Goal: Information Seeking & Learning: Compare options

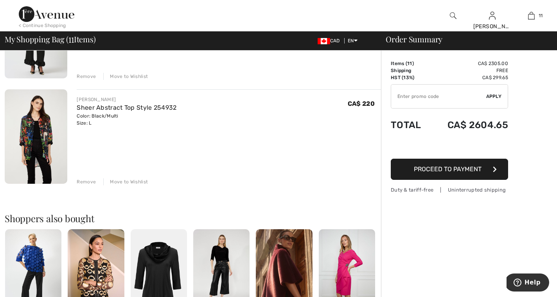
scroll to position [1076, 0]
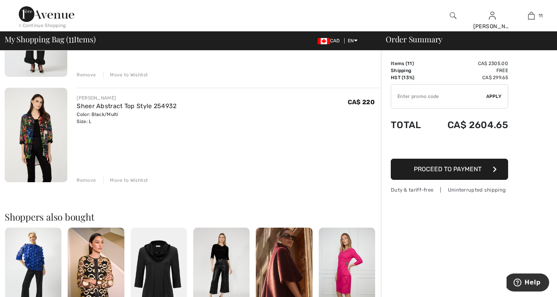
click at [43, 135] on img at bounding box center [36, 135] width 63 height 94
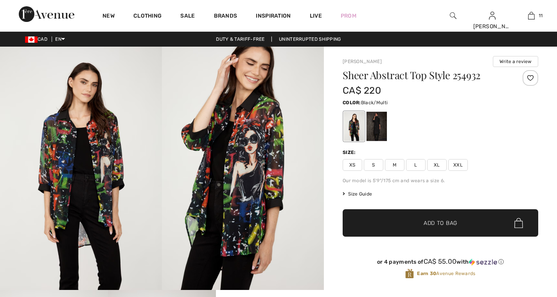
checkbox input "true"
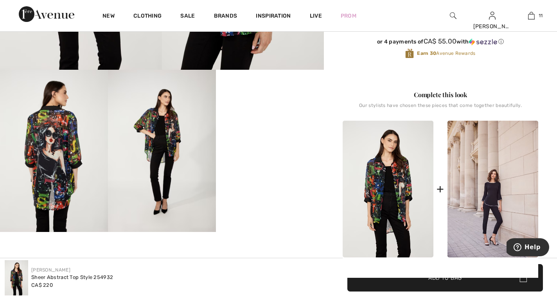
scroll to position [220, 0]
click at [70, 121] on img at bounding box center [54, 150] width 108 height 162
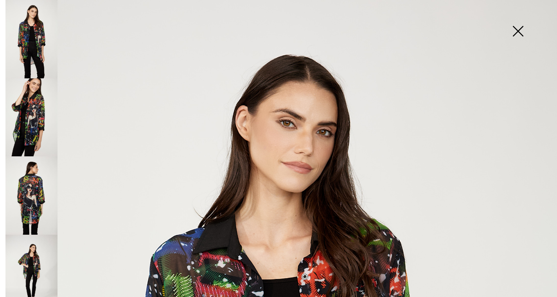
click at [33, 112] on img at bounding box center [31, 117] width 52 height 78
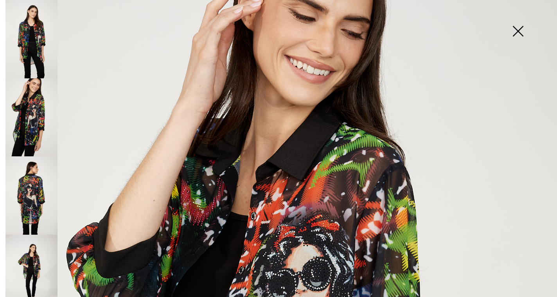
scroll to position [46, 0]
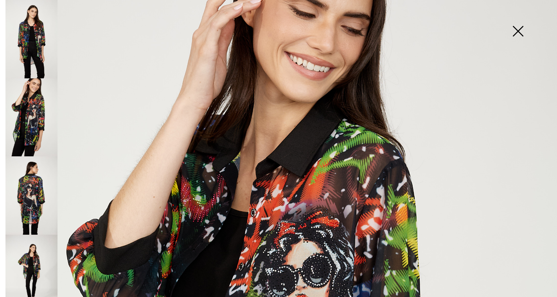
click at [518, 30] on img at bounding box center [518, 32] width 39 height 40
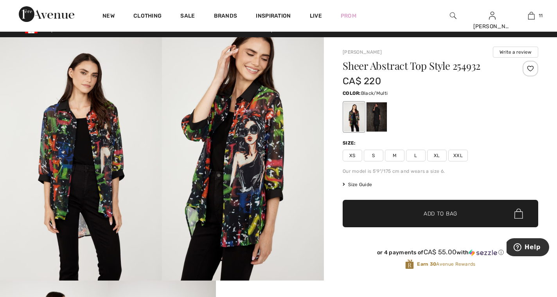
scroll to position [11, 0]
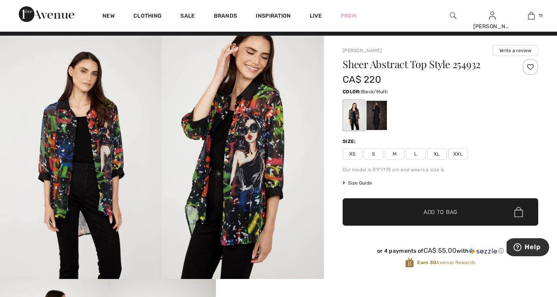
click at [67, 194] on img at bounding box center [81, 157] width 162 height 243
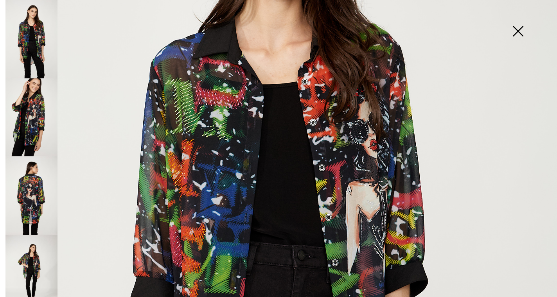
scroll to position [194, 0]
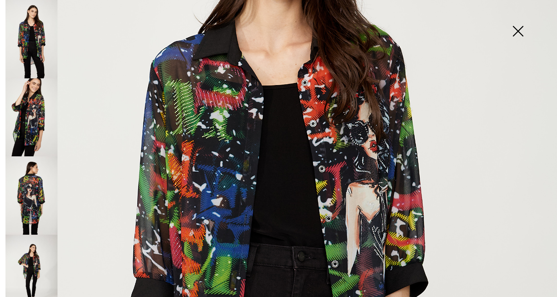
click at [37, 108] on img at bounding box center [31, 117] width 52 height 78
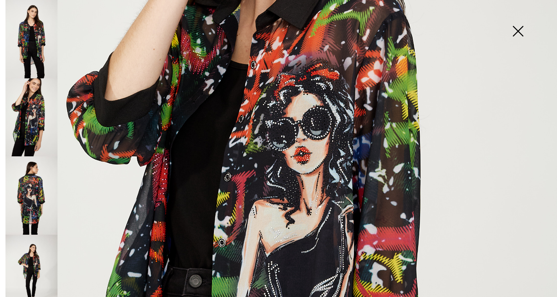
click at [42, 176] on img at bounding box center [31, 195] width 52 height 78
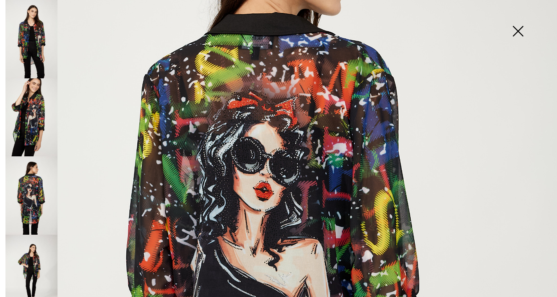
scroll to position [173, 0]
click at [38, 253] on img at bounding box center [31, 273] width 52 height 78
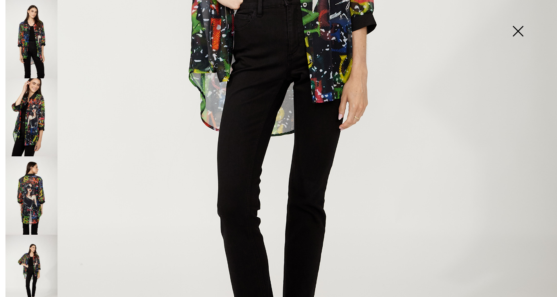
scroll to position [0, 0]
click at [519, 27] on img at bounding box center [518, 32] width 39 height 40
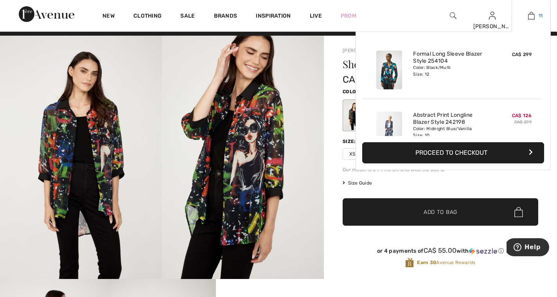
click at [533, 18] on img at bounding box center [531, 15] width 7 height 9
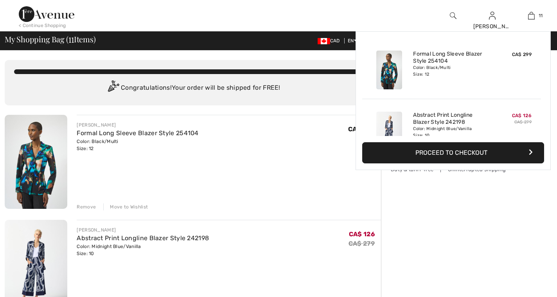
checkbox input "true"
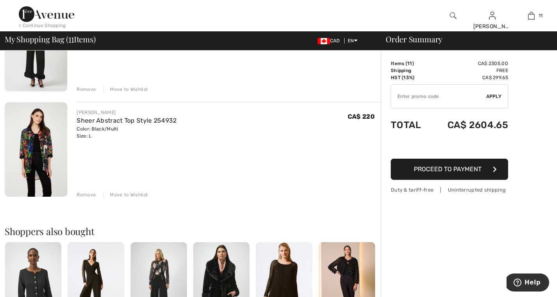
scroll to position [1062, 0]
click at [446, 100] on input "TEXT" at bounding box center [438, 96] width 95 height 23
type input "NEW15"
click at [497, 95] on span "Apply" at bounding box center [494, 96] width 16 height 7
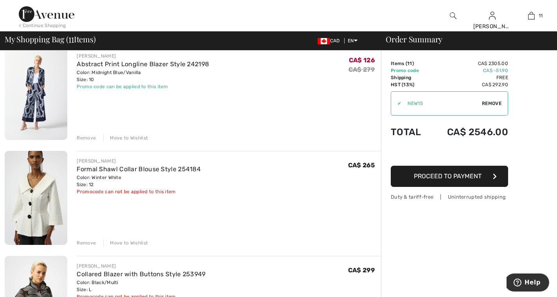
scroll to position [184, 0]
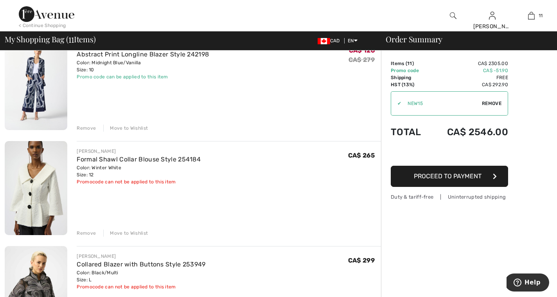
click at [34, 80] on img at bounding box center [36, 83] width 63 height 94
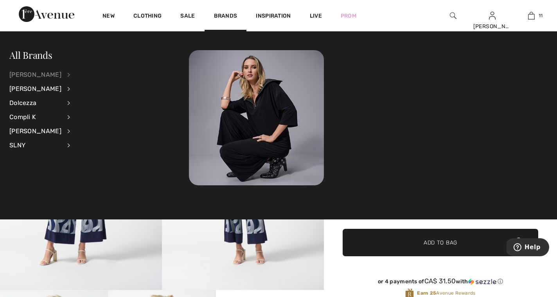
click at [61, 74] on div "[PERSON_NAME]" at bounding box center [35, 75] width 52 height 14
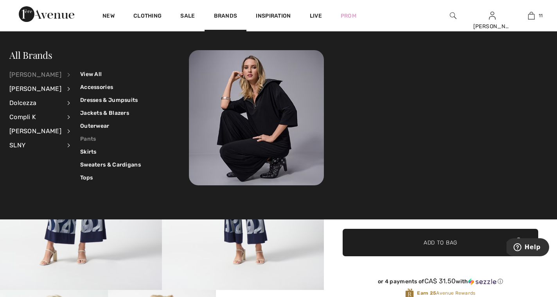
click at [86, 139] on link "Pants" at bounding box center [110, 138] width 61 height 13
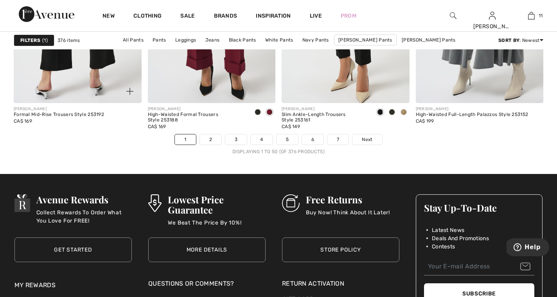
scroll to position [3449, 0]
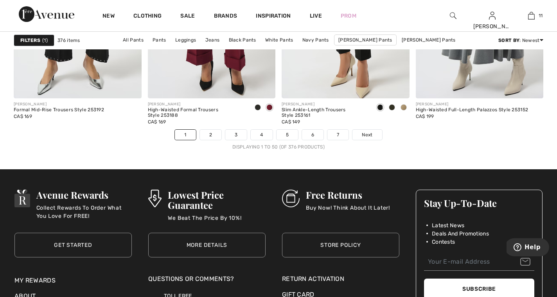
click at [126, 140] on ul "1 2 3 4 5 6 7 Next" at bounding box center [279, 134] width 530 height 11
click at [213, 134] on link "2" at bounding box center [211, 135] width 22 height 10
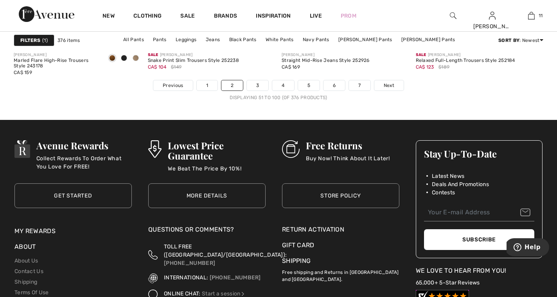
scroll to position [3496, 0]
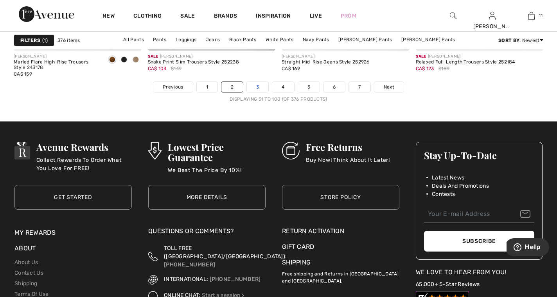
click at [254, 85] on link "3" at bounding box center [258, 87] width 22 height 10
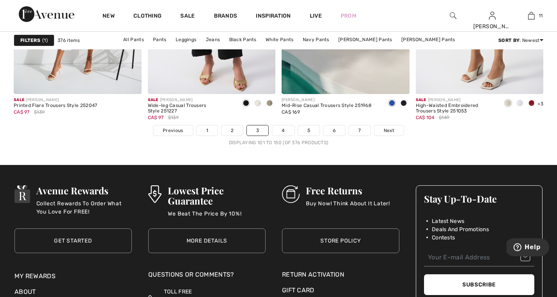
scroll to position [3474, 0]
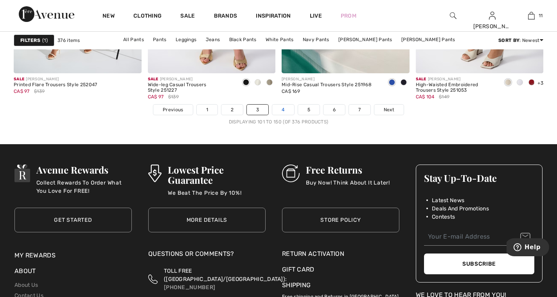
click at [285, 112] on link "4" at bounding box center [283, 109] width 22 height 10
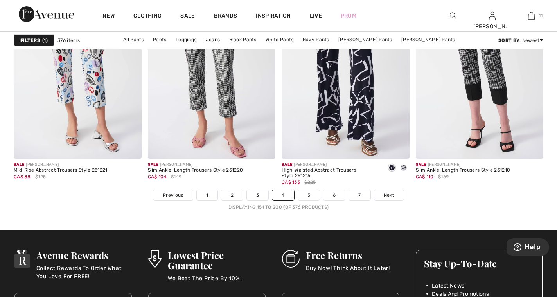
scroll to position [3390, 0]
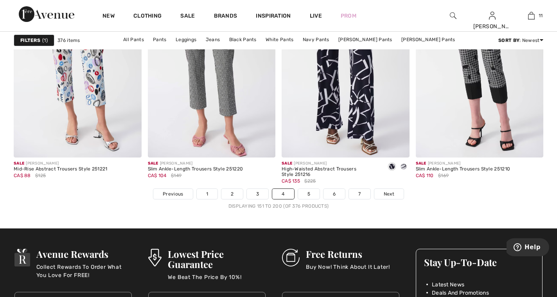
click at [310, 199] on li "5" at bounding box center [309, 193] width 22 height 11
click at [308, 194] on link "5" at bounding box center [309, 194] width 22 height 10
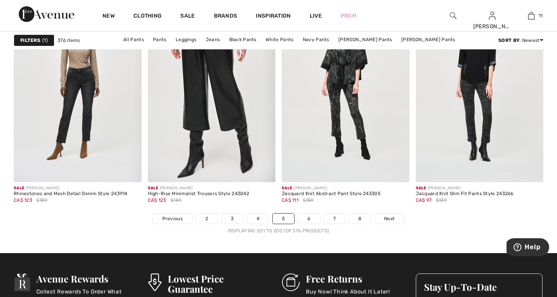
scroll to position [3365, 0]
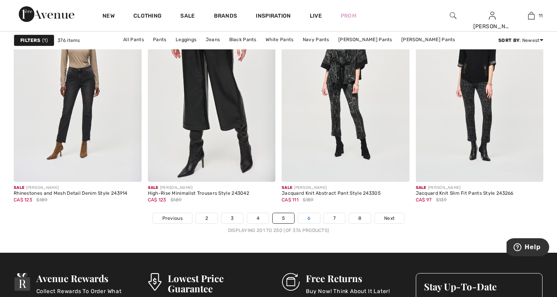
click at [308, 219] on link "6" at bounding box center [309, 218] width 22 height 10
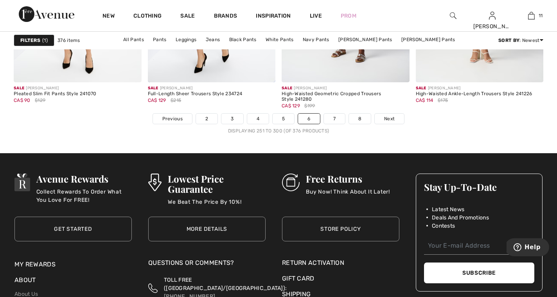
scroll to position [3467, 0]
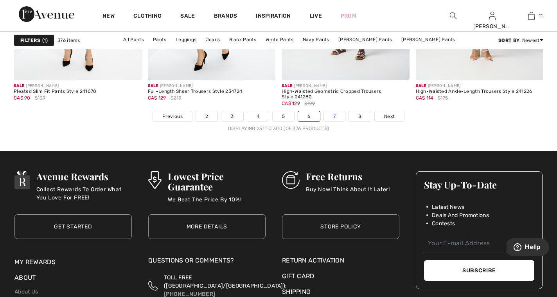
click at [334, 117] on link "7" at bounding box center [334, 116] width 21 height 10
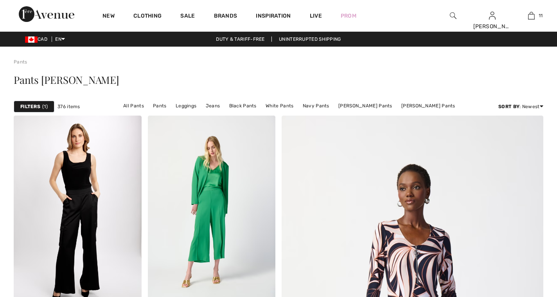
checkbox input "true"
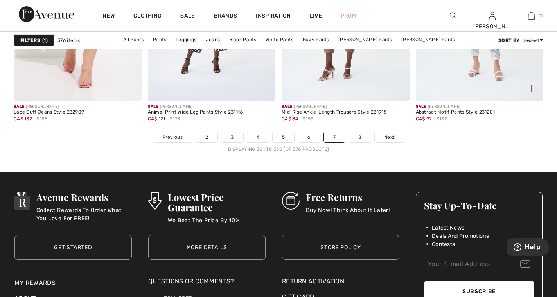
scroll to position [3447, 0]
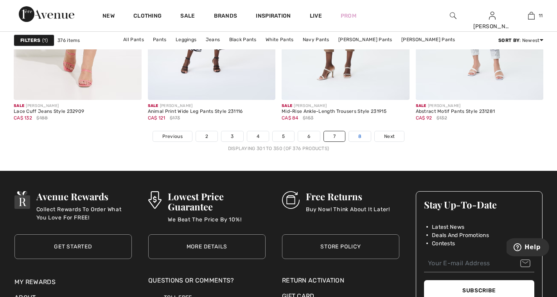
click at [362, 137] on link "8" at bounding box center [360, 136] width 22 height 10
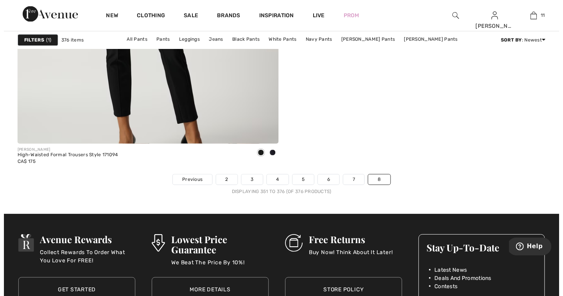
scroll to position [2143, 0]
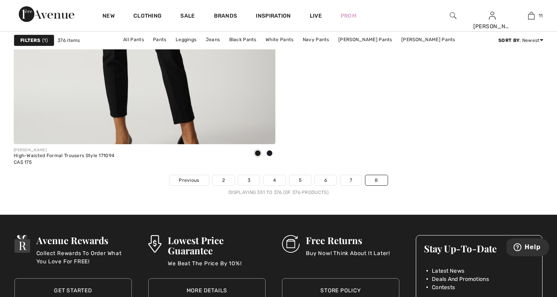
click at [454, 17] on img at bounding box center [453, 15] width 7 height 9
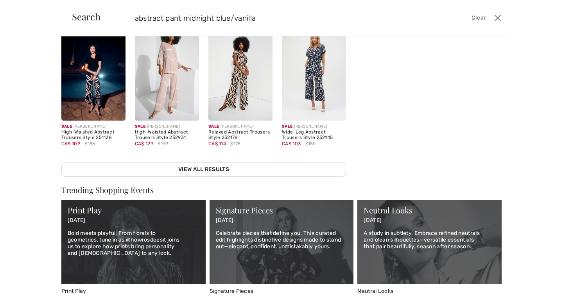
scroll to position [174, 0]
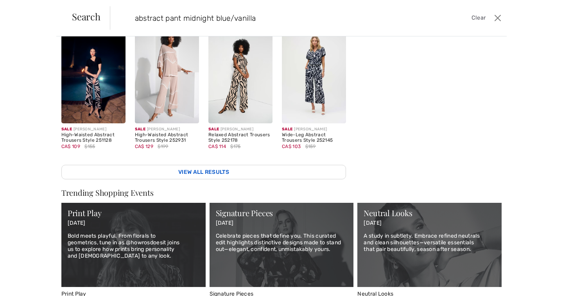
type input "abstract pant midnight blue/vanilla"
click at [207, 169] on link "View All Results" at bounding box center [203, 172] width 285 height 14
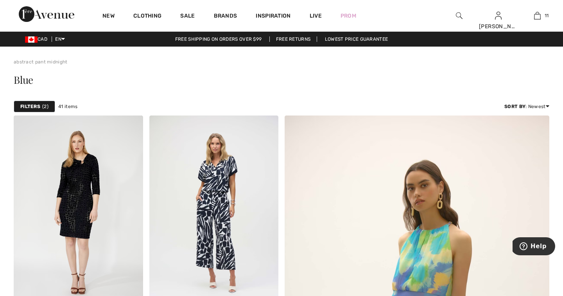
click at [48, 107] on span "2" at bounding box center [45, 106] width 6 height 7
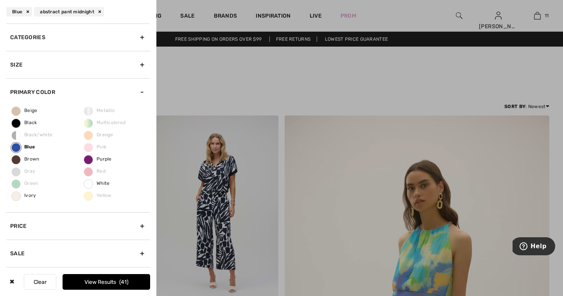
click at [220, 75] on div at bounding box center [281, 148] width 563 height 296
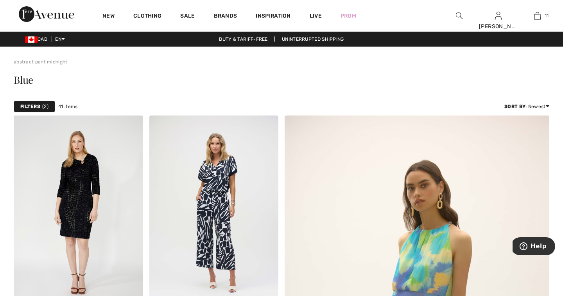
click at [457, 16] on img at bounding box center [459, 15] width 7 height 9
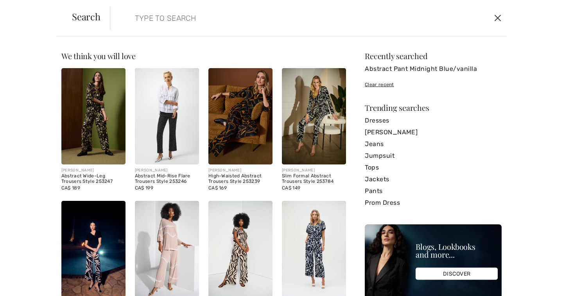
click at [497, 17] on button "Close" at bounding box center [498, 18] width 12 height 13
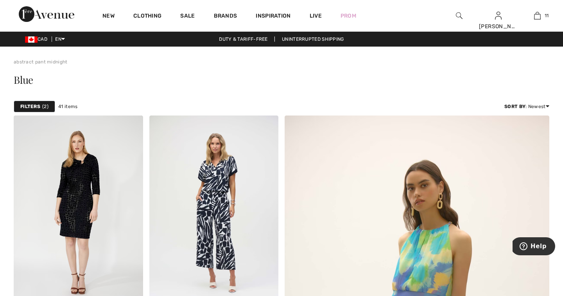
click at [460, 11] on img at bounding box center [459, 15] width 7 height 9
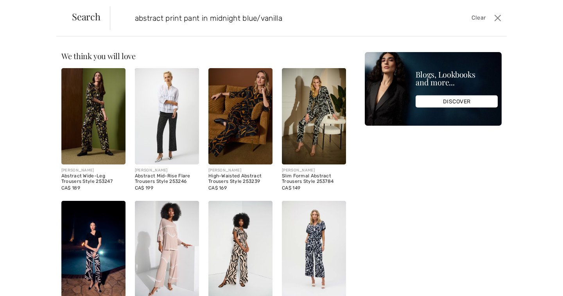
type input "abstract print pant in midnight blue/vanilla"
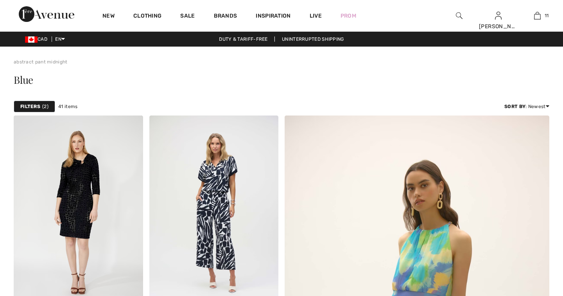
checkbox input "true"
click at [459, 16] on img at bounding box center [459, 15] width 7 height 9
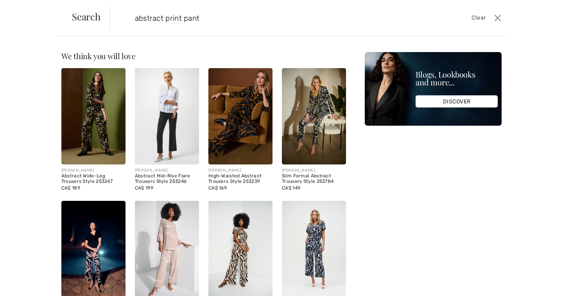
type input "abstract print pant"
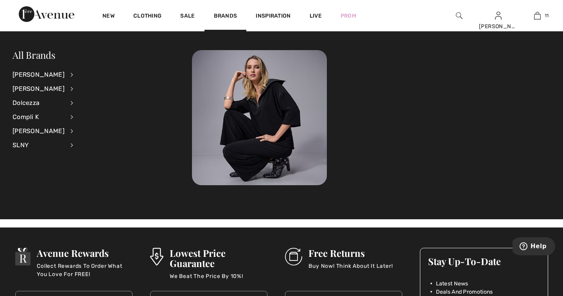
click at [60, 76] on li "Joseph Ribkoff View All Accessories Dresses & Jumpsuits Jackets & Blazers Outer…" at bounding box center [48, 75] width 71 height 14
click at [64, 76] on div "[PERSON_NAME]" at bounding box center [39, 75] width 52 height 14
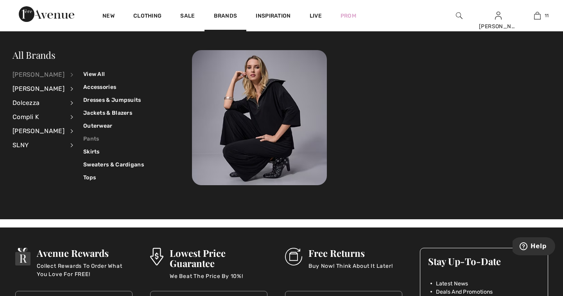
click at [88, 140] on link "Pants" at bounding box center [113, 138] width 61 height 13
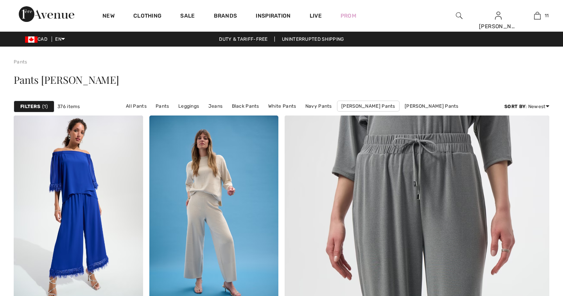
checkbox input "true"
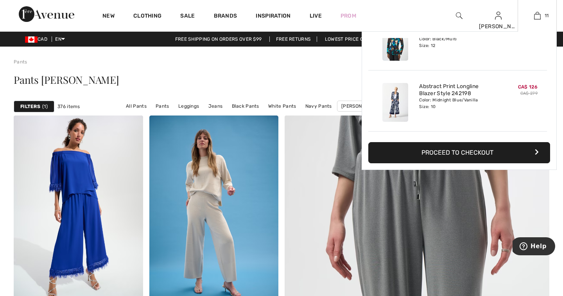
click at [401, 104] on img at bounding box center [396, 102] width 26 height 39
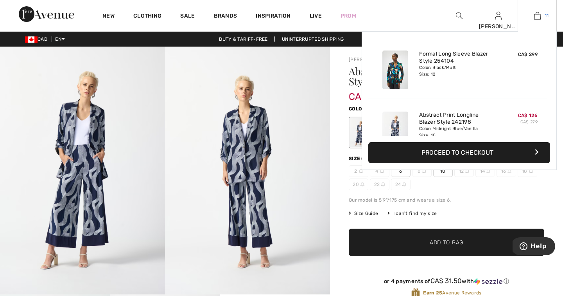
click at [540, 17] on img at bounding box center [538, 15] width 7 height 9
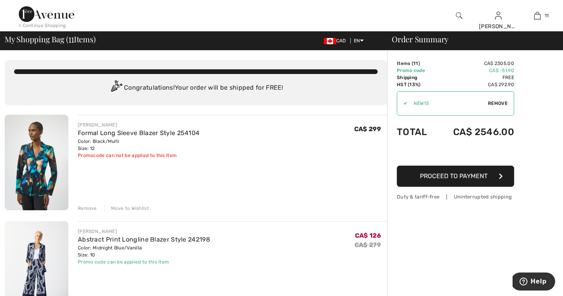
click at [457, 14] on img at bounding box center [459, 15] width 7 height 9
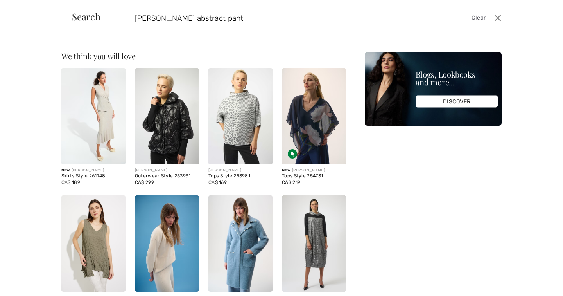
click at [293, 22] on input "joseph ribkoff abstract pant" at bounding box center [265, 17] width 272 height 23
type input "joseph ribkoff abstract pant"
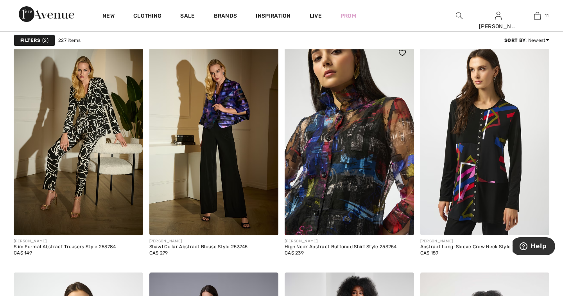
scroll to position [1323, 0]
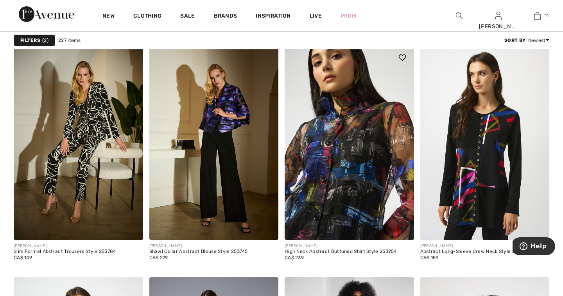
click at [346, 150] on img at bounding box center [350, 143] width 130 height 194
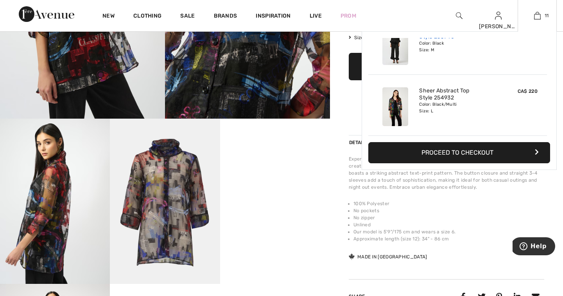
scroll to position [574, 0]
click at [387, 34] on div "Added to Bag [PERSON_NAME] Formal Long Sleeve Blazer Style 254104 CA$ 299 Color…" at bounding box center [459, 100] width 195 height 139
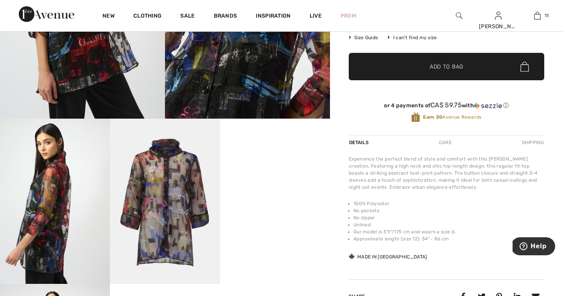
click at [390, 7] on div "New Clothing Sale Brands Inspiration Live Prom [GEOGRAPHIC_DATA] Hi, [PERSON_NA…" at bounding box center [281, 15] width 563 height 31
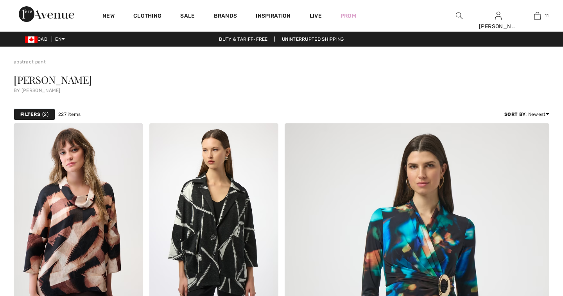
checkbox input "true"
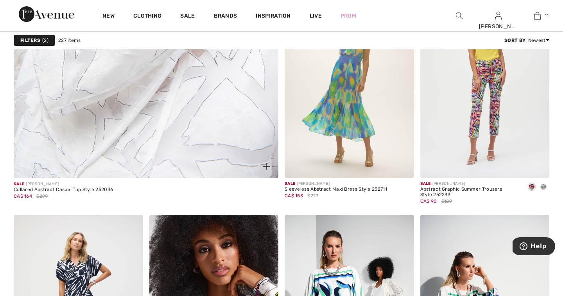
scroll to position [2169, 0]
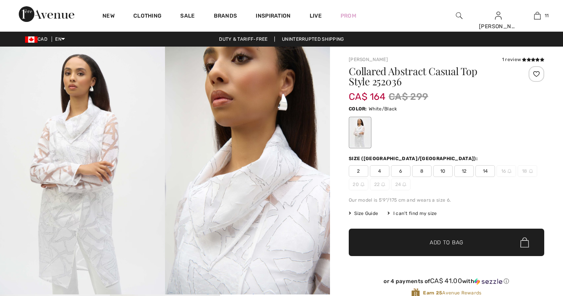
checkbox input "true"
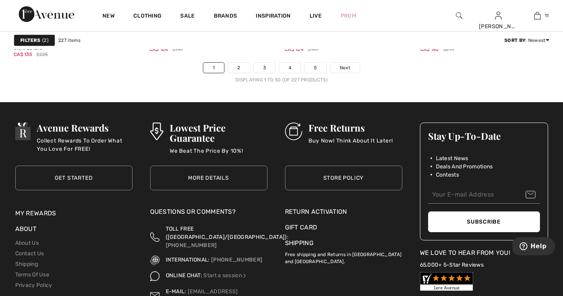
scroll to position [3559, 0]
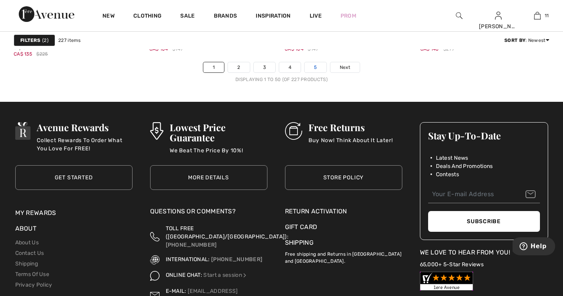
click at [314, 69] on link "5" at bounding box center [316, 67] width 22 height 10
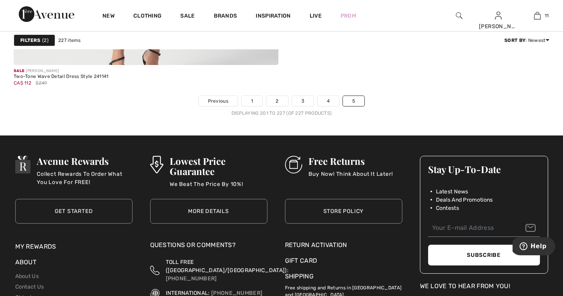
scroll to position [2252, 0]
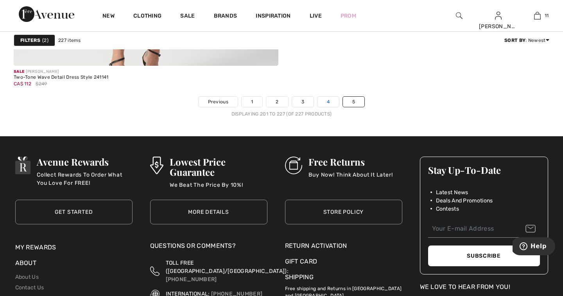
click at [330, 102] on link "4" at bounding box center [329, 102] width 22 height 10
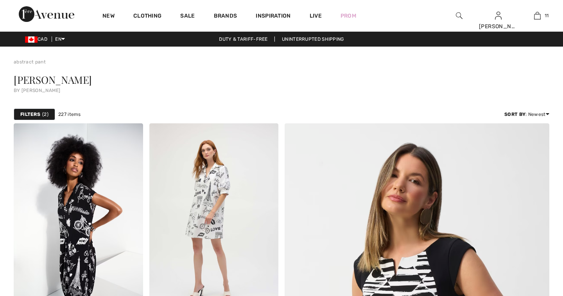
checkbox input "true"
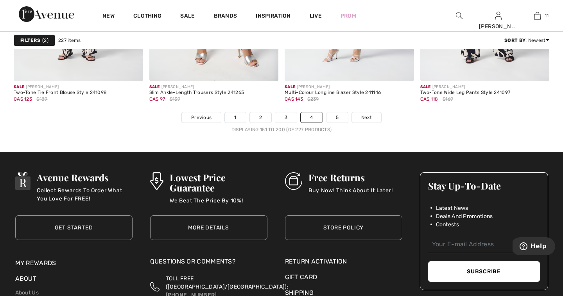
scroll to position [3521, 0]
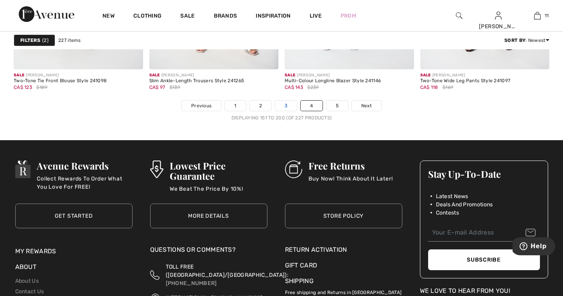
click at [289, 108] on link "3" at bounding box center [286, 106] width 22 height 10
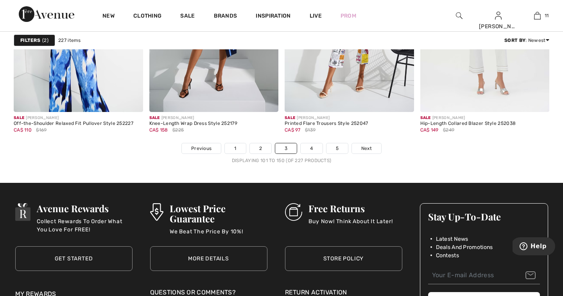
scroll to position [3494, 0]
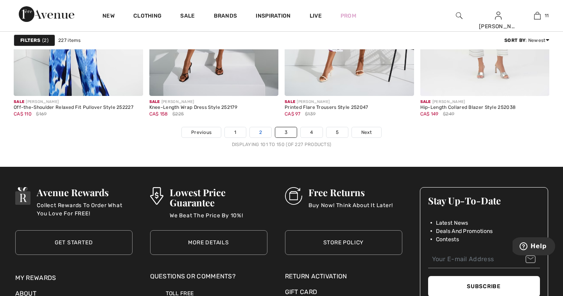
click at [253, 135] on link "2" at bounding box center [261, 132] width 22 height 10
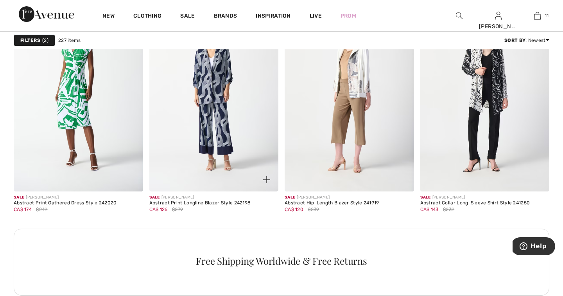
scroll to position [1603, 0]
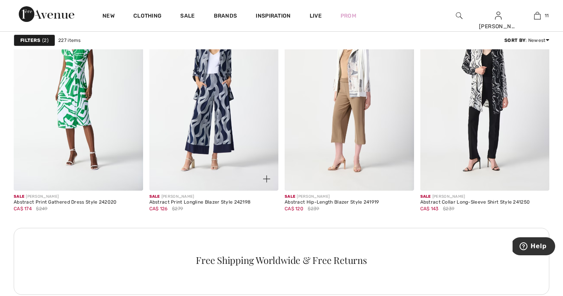
click at [267, 176] on img at bounding box center [266, 178] width 7 height 7
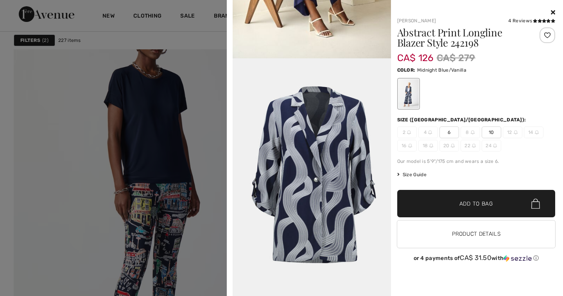
scroll to position [1969, 0]
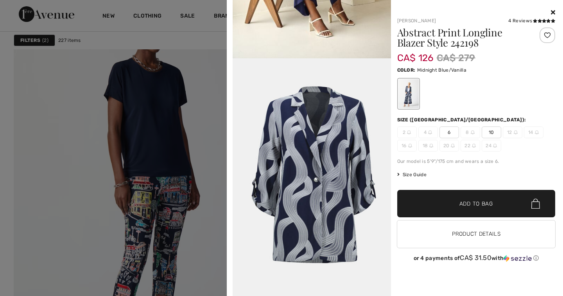
click at [551, 9] on div at bounding box center [477, 12] width 158 height 9
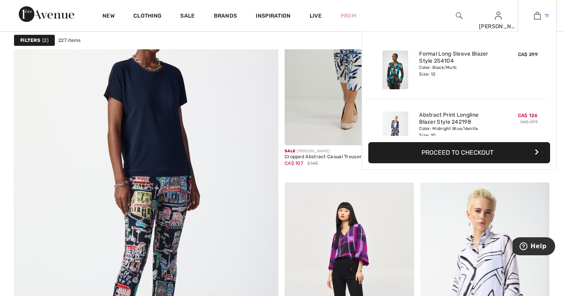
click at [538, 18] on img at bounding box center [538, 15] width 7 height 9
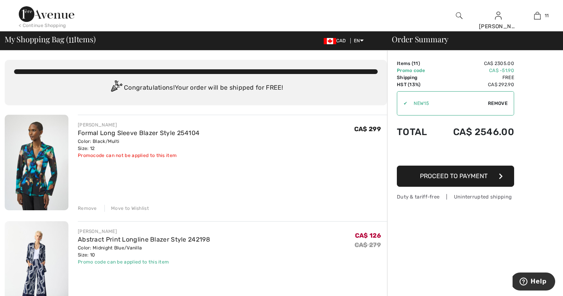
click at [48, 159] on img at bounding box center [37, 162] width 64 height 95
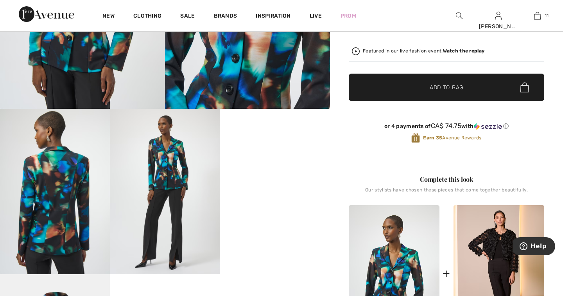
scroll to position [196, 0]
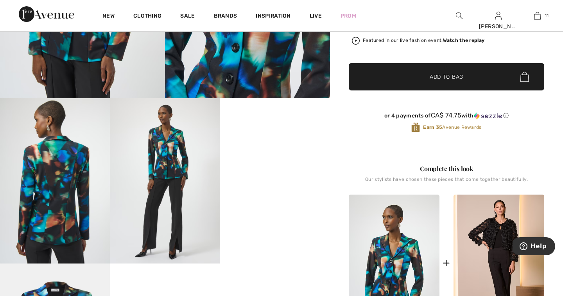
click at [172, 162] on img at bounding box center [165, 180] width 110 height 165
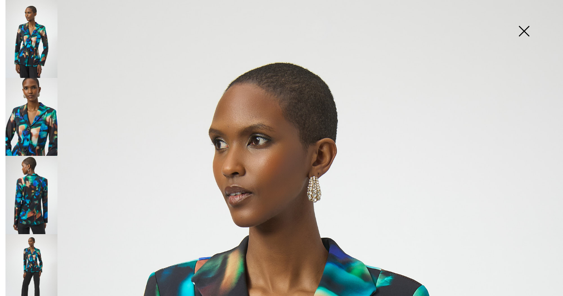
click at [41, 114] on img at bounding box center [31, 117] width 52 height 78
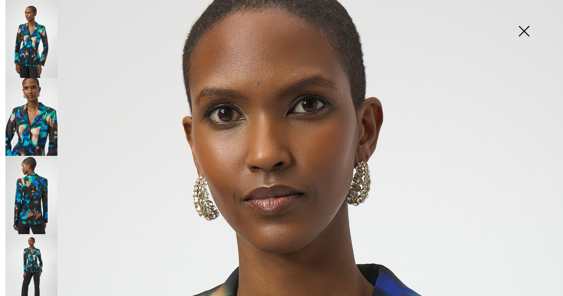
click at [30, 184] on img at bounding box center [31, 195] width 52 height 78
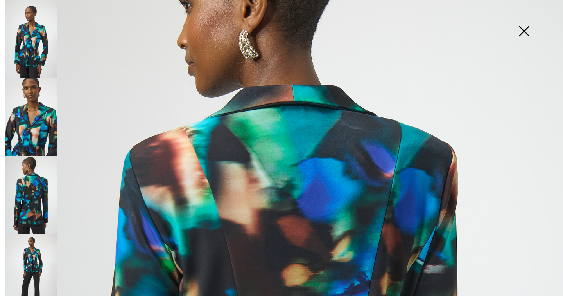
scroll to position [104, 0]
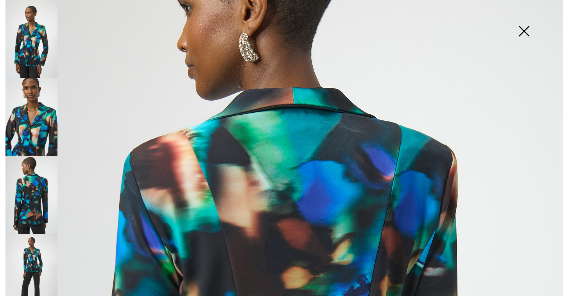
click at [32, 254] on img at bounding box center [31, 273] width 52 height 78
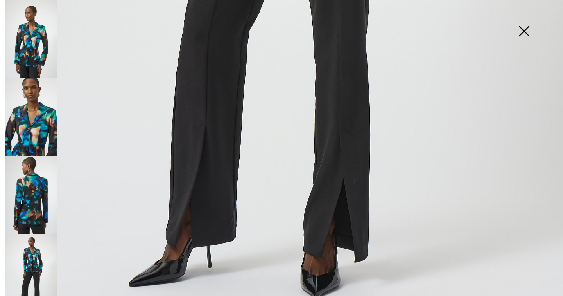
scroll to position [528, 0]
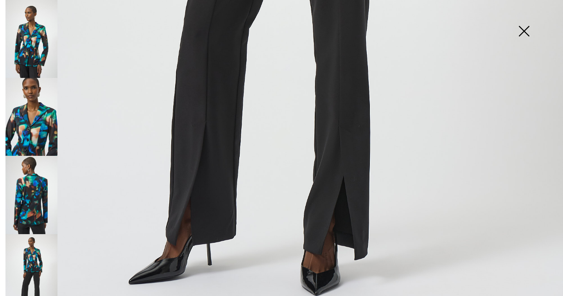
click at [527, 26] on img at bounding box center [524, 32] width 39 height 40
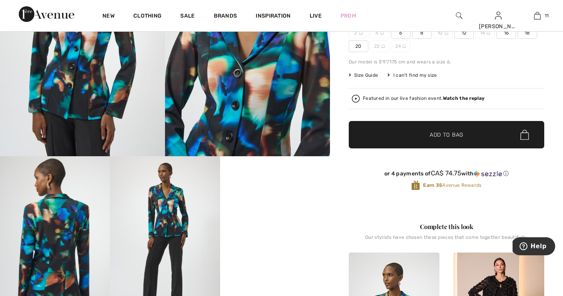
scroll to position [139, 0]
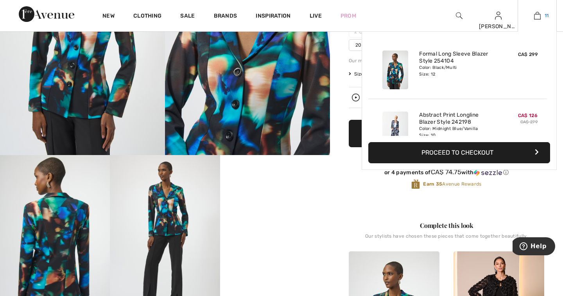
click at [537, 18] on img at bounding box center [538, 15] width 7 height 9
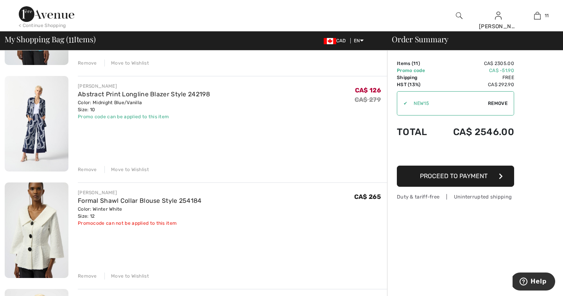
scroll to position [148, 0]
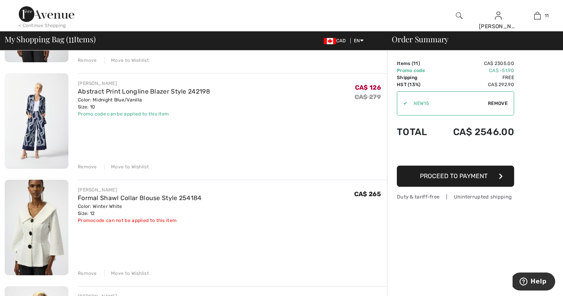
click at [136, 166] on div "Move to Wishlist" at bounding box center [126, 166] width 45 height 7
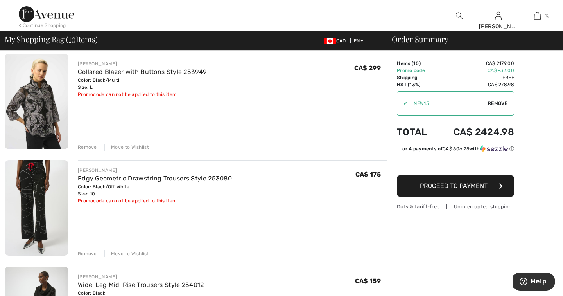
scroll to position [277, 0]
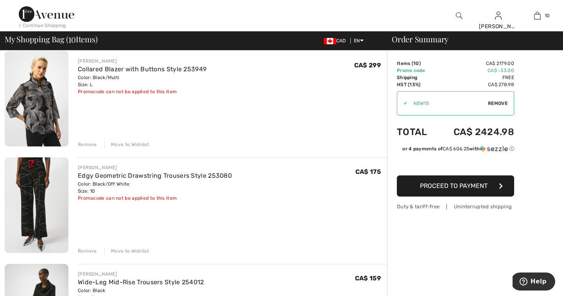
click at [137, 250] on div "Move to Wishlist" at bounding box center [126, 250] width 45 height 7
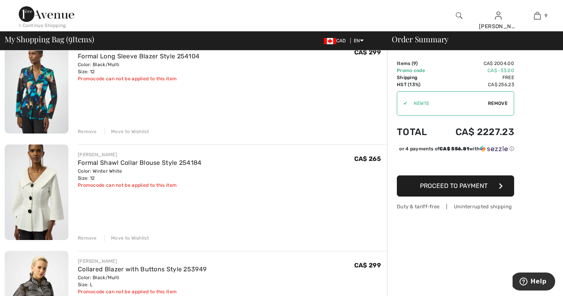
scroll to position [76, 0]
